Goal: Task Accomplishment & Management: Use online tool/utility

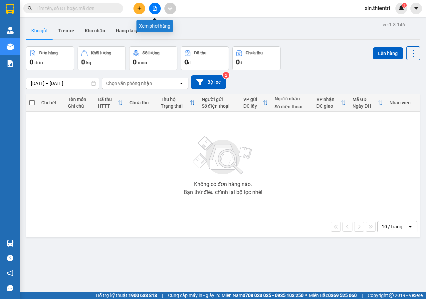
click at [155, 8] on icon "file-add" at bounding box center [155, 8] width 5 height 5
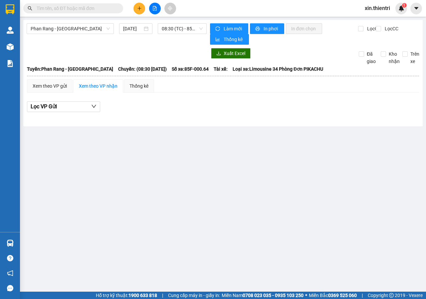
drag, startPoint x: 104, startPoint y: 26, endPoint x: 107, endPoint y: 35, distance: 9.1
click at [105, 30] on span "Phan Rang - [GEOGRAPHIC_DATA]" at bounding box center [70, 29] width 79 height 10
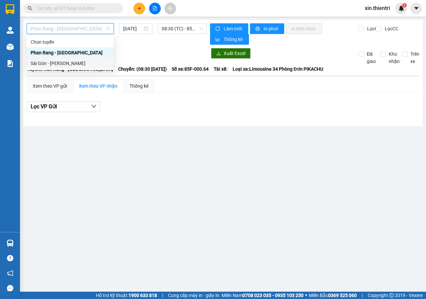
click at [96, 62] on div "Sài Gòn - [PERSON_NAME]" at bounding box center [70, 63] width 79 height 7
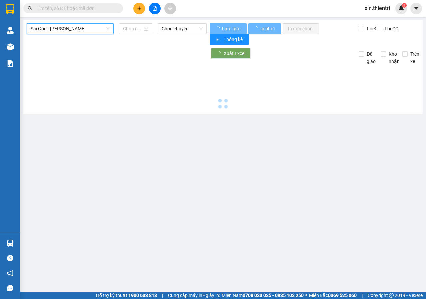
type input "[DATE]"
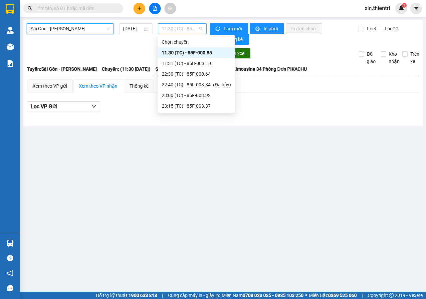
drag, startPoint x: 171, startPoint y: 27, endPoint x: 172, endPoint y: 31, distance: 4.1
click at [172, 31] on span "11:30 (TC) - 85F-000.85" at bounding box center [182, 29] width 41 height 10
click at [189, 72] on div "22:30 (TC) - 85F-000.64" at bounding box center [196, 73] width 69 height 7
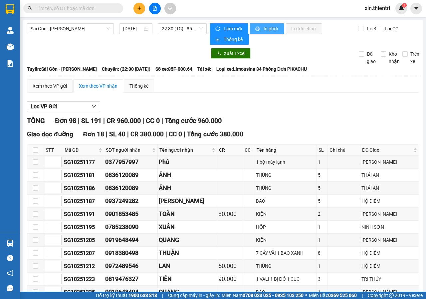
click at [267, 30] on span "In phơi" at bounding box center [271, 28] width 15 height 7
click at [259, 27] on button "In phơi" at bounding box center [267, 28] width 34 height 11
